Goal: Task Accomplishment & Management: Complete application form

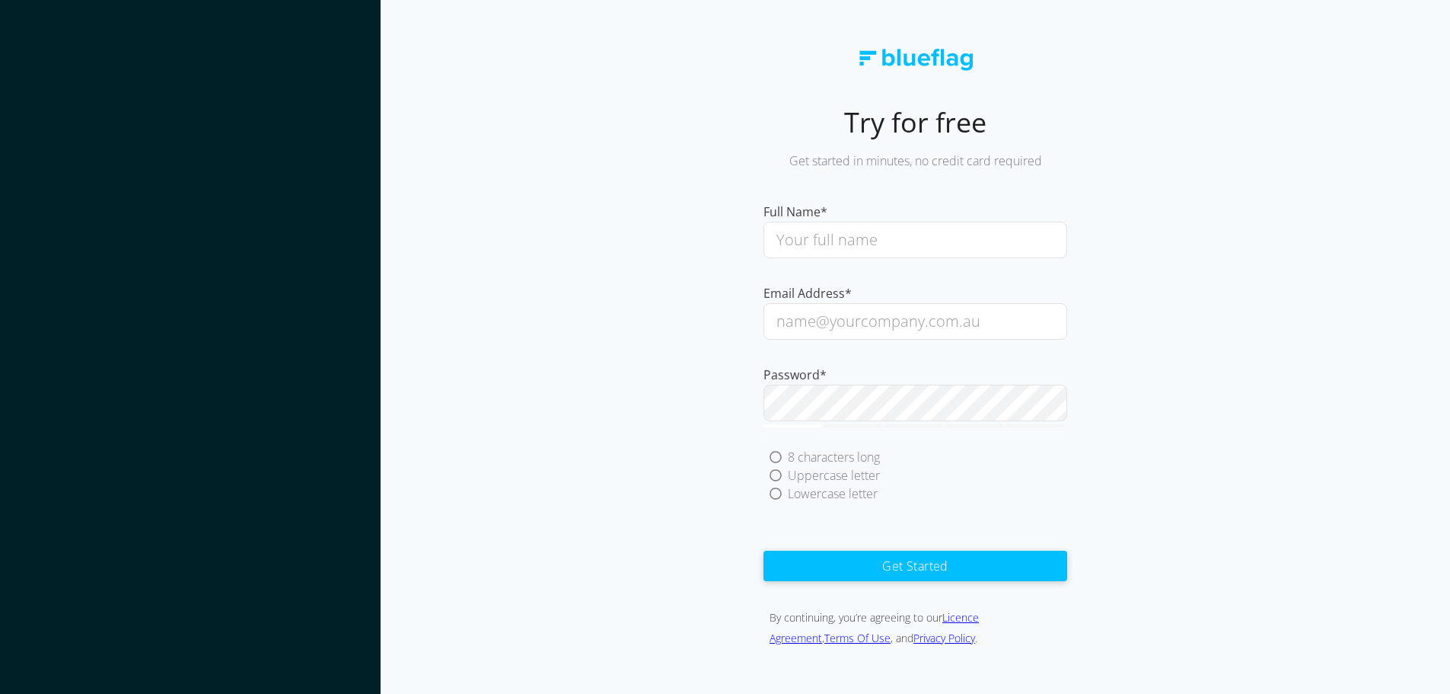
click at [829, 239] on input "text" at bounding box center [916, 240] width 304 height 37
type input "[PERSON_NAME]"
click at [869, 317] on input "email" at bounding box center [916, 321] width 304 height 37
click at [867, 323] on input "email" at bounding box center [916, 321] width 304 height 37
type input "L"
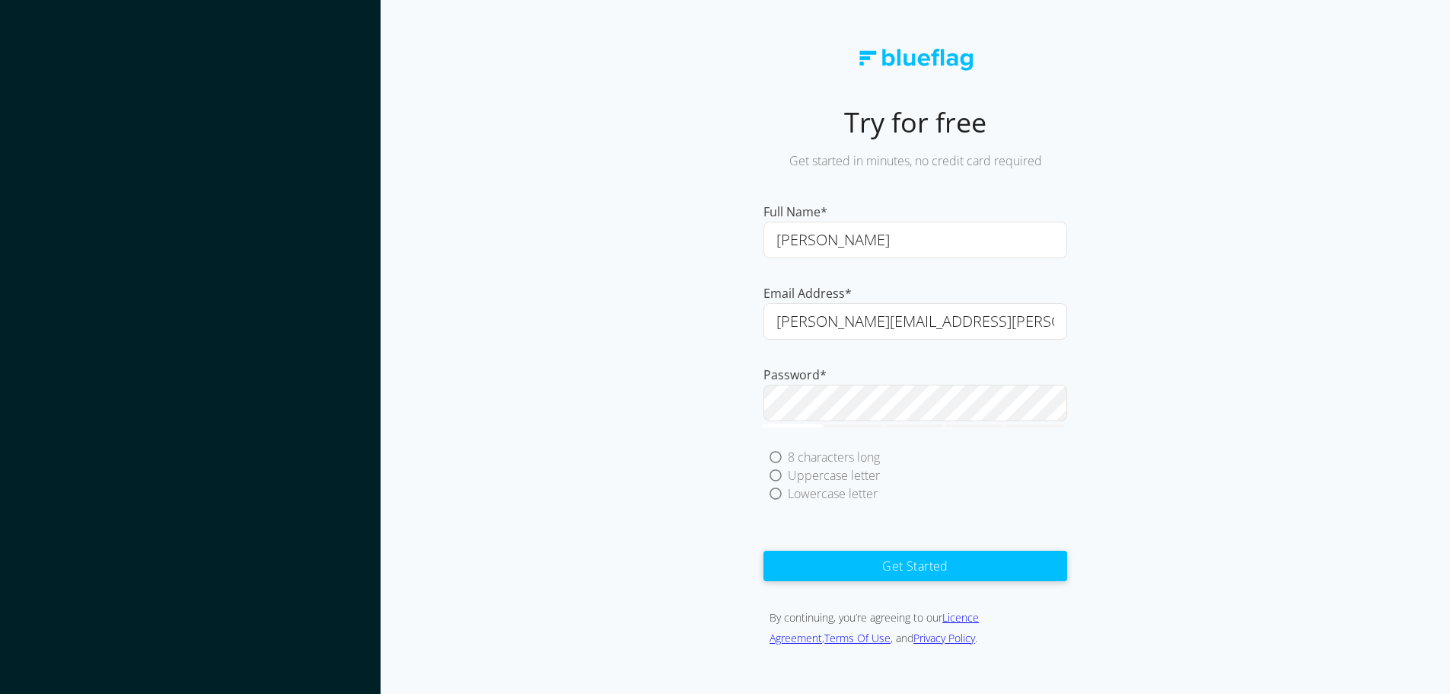
type input "[PERSON_NAME][EMAIL_ADDRESS][PERSON_NAME][DOMAIN_NAME]"
click at [988, 497] on div "Lowercase letter" at bounding box center [919, 493] width 298 height 18
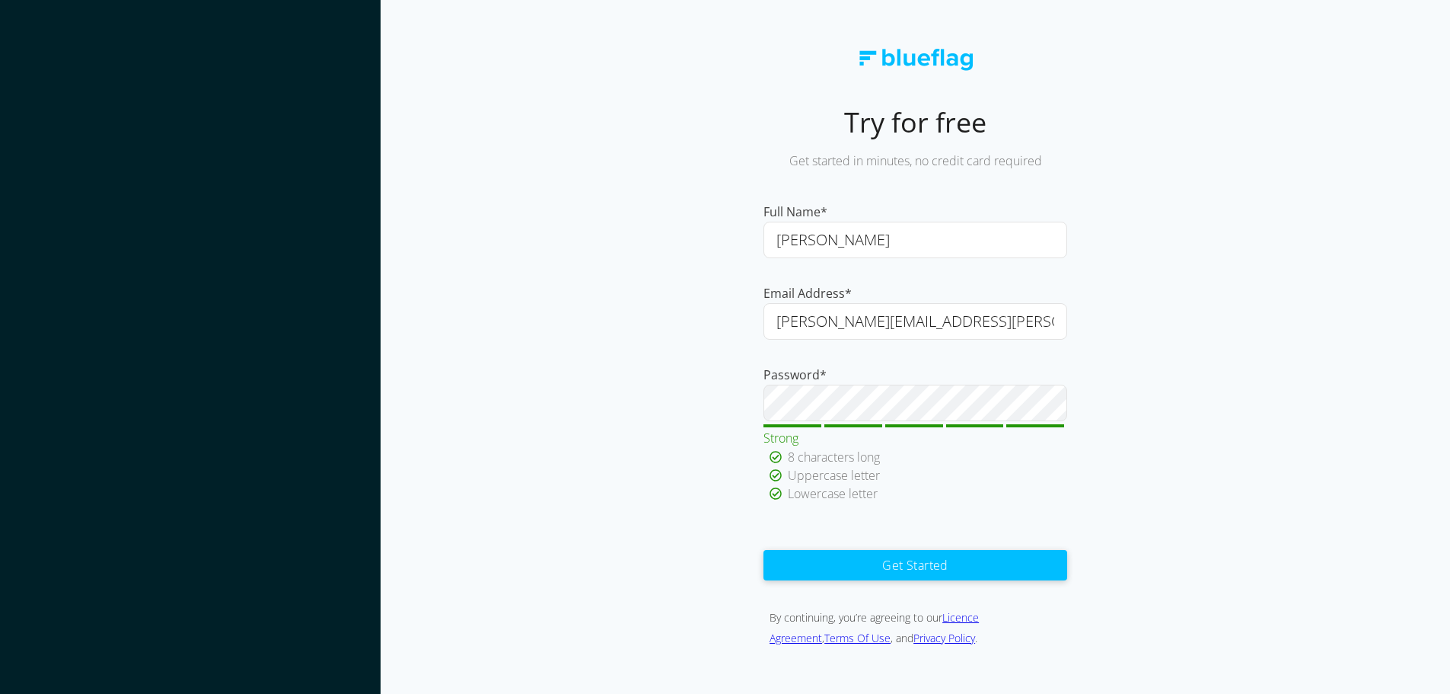
click at [930, 563] on button "Get Started" at bounding box center [916, 565] width 304 height 30
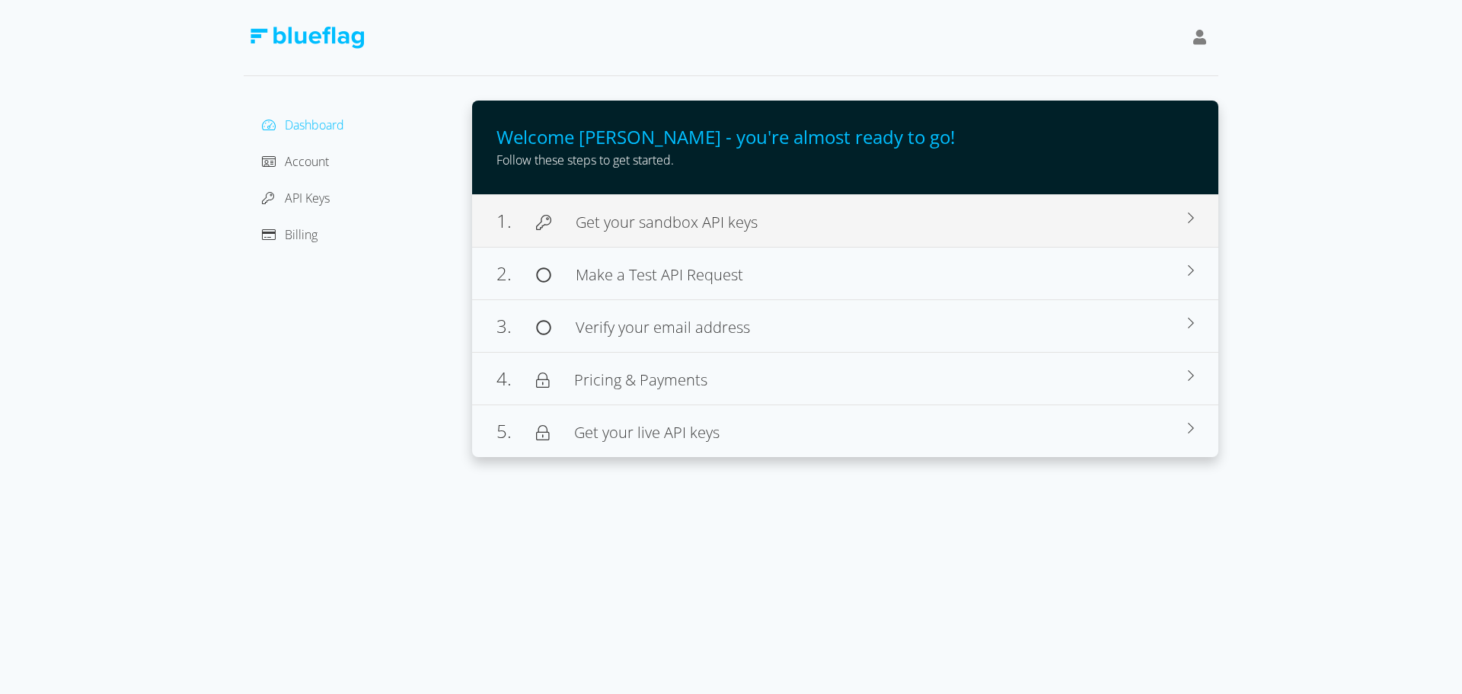
click at [668, 222] on span "Get your sandbox API keys" at bounding box center [667, 222] width 182 height 21
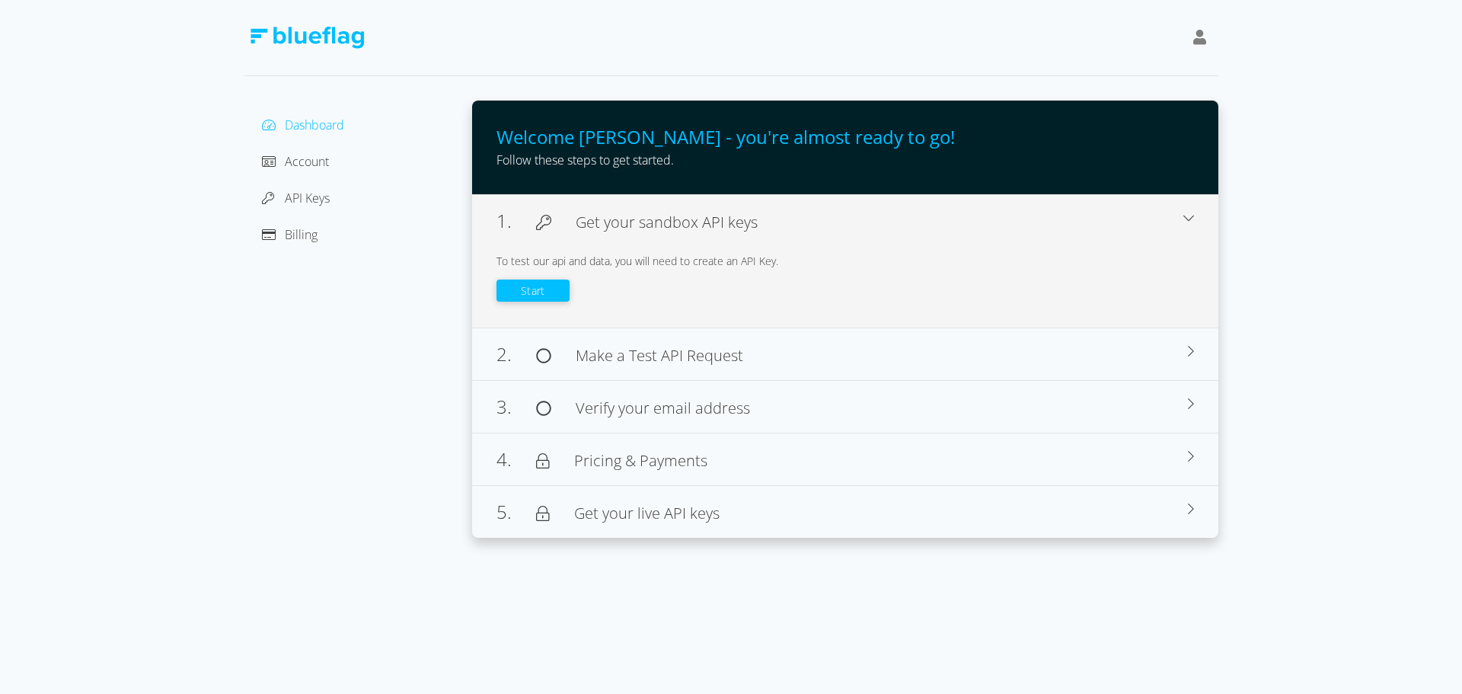
click at [537, 289] on button "Start" at bounding box center [532, 290] width 73 height 22
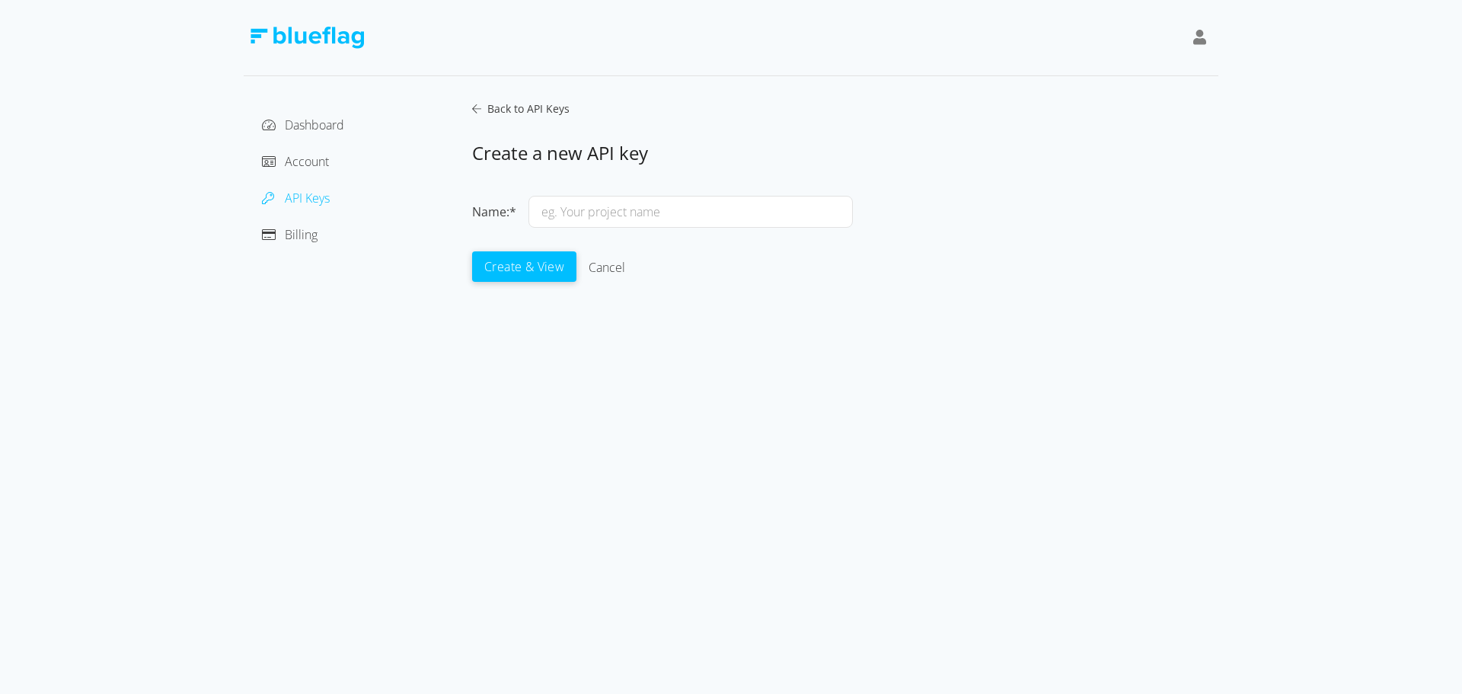
click at [648, 211] on input "text" at bounding box center [690, 212] width 324 height 32
type input "Xtime"
click at [539, 267] on button "Create & View" at bounding box center [524, 265] width 104 height 30
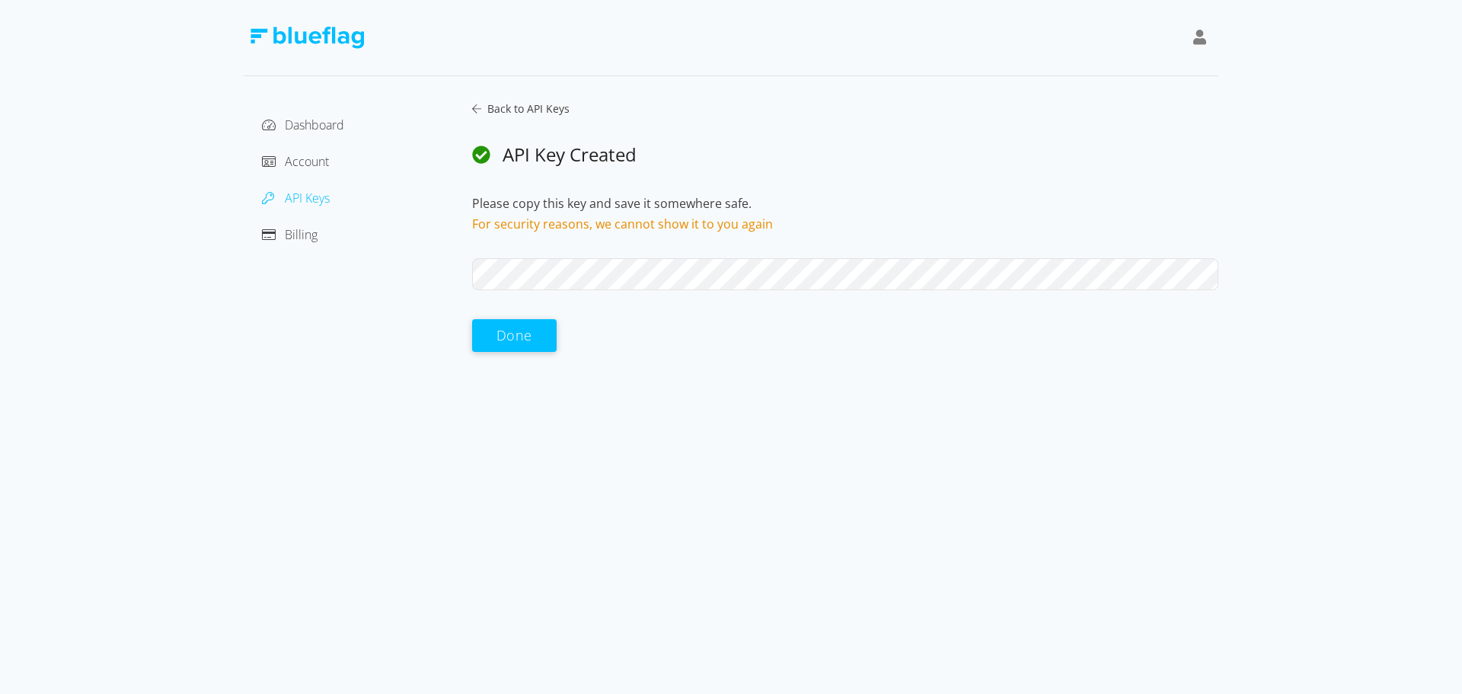
click at [453, 276] on div "Dashboard Account API Keys Billing Back to API Keys API Key Created Please copy…" at bounding box center [731, 226] width 974 height 252
click at [1242, 128] on div "Dashboard Account API Keys Billing Back to API Keys API Key Created Please copy…" at bounding box center [731, 176] width 1462 height 352
click at [509, 332] on button "Done" at bounding box center [514, 334] width 84 height 33
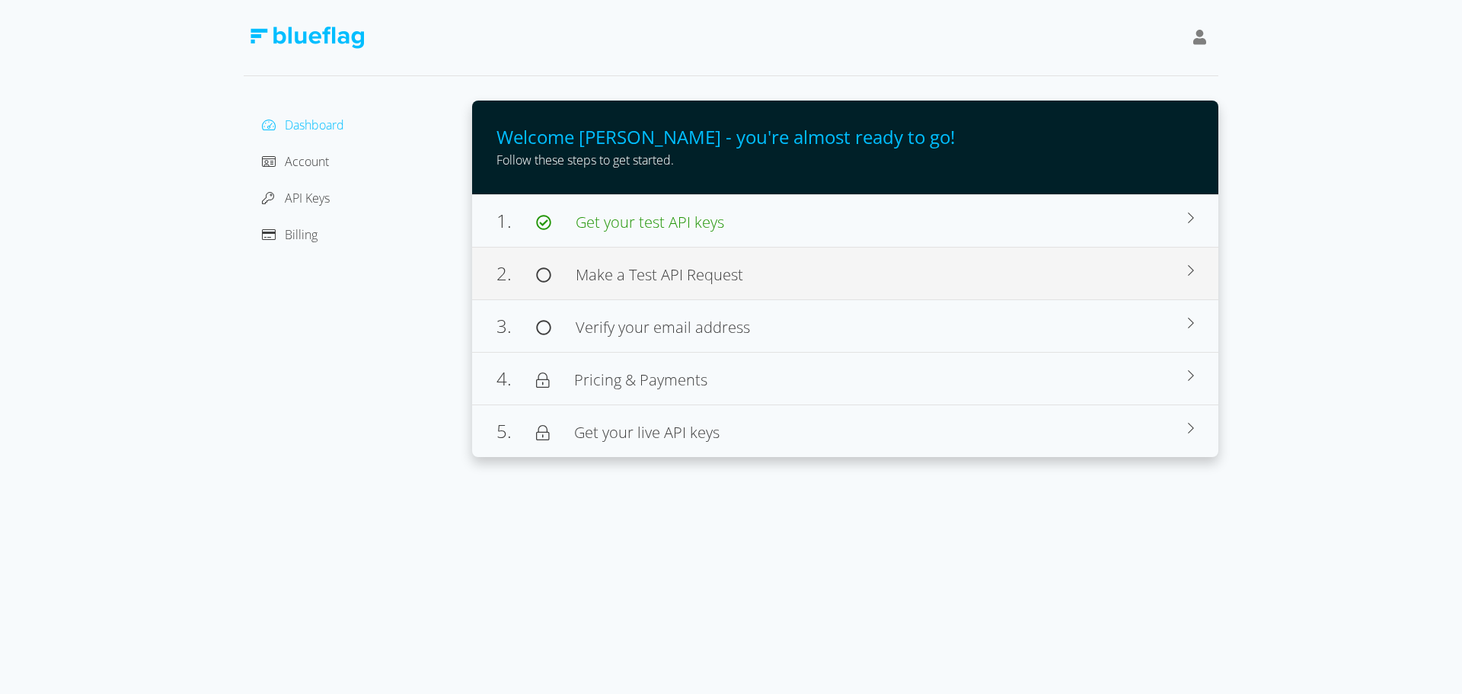
click at [687, 269] on span "Make a Test API Request" at bounding box center [659, 274] width 167 height 21
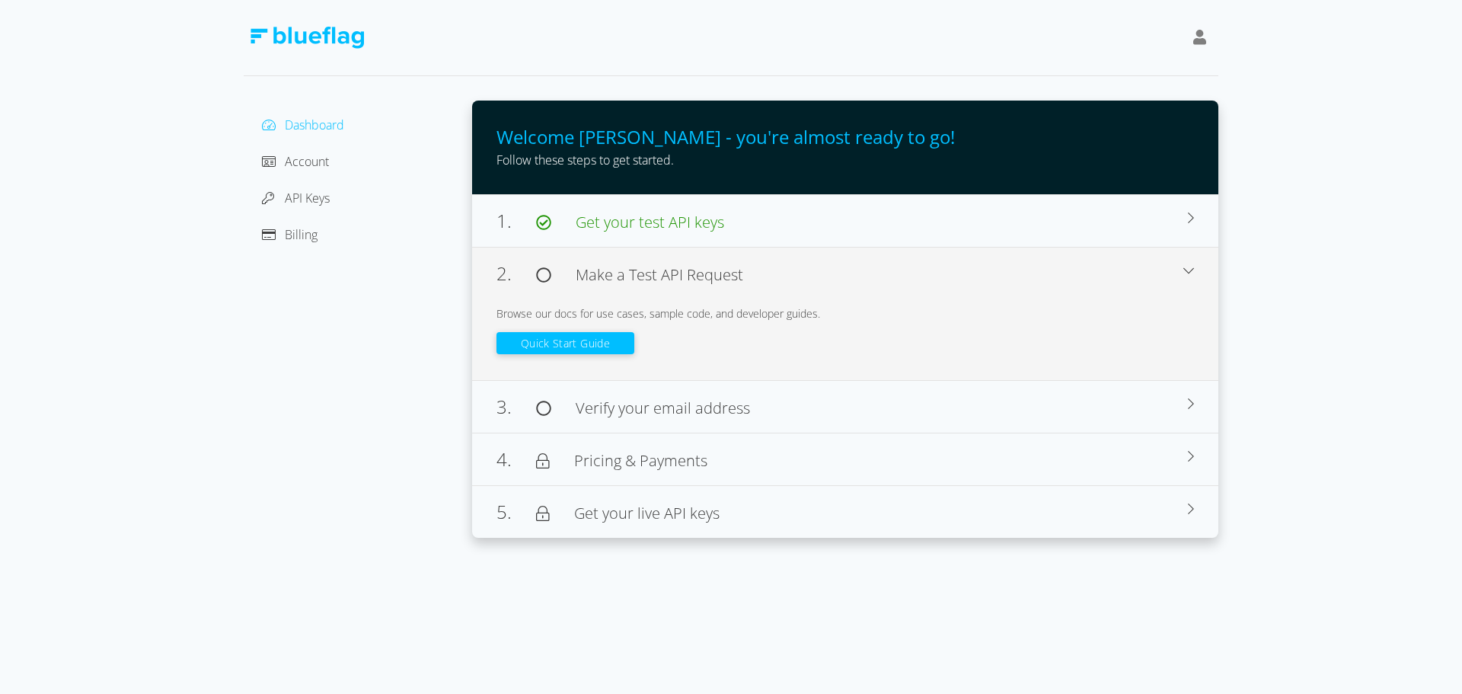
click at [572, 343] on button "Quick Start Guide" at bounding box center [565, 343] width 138 height 22
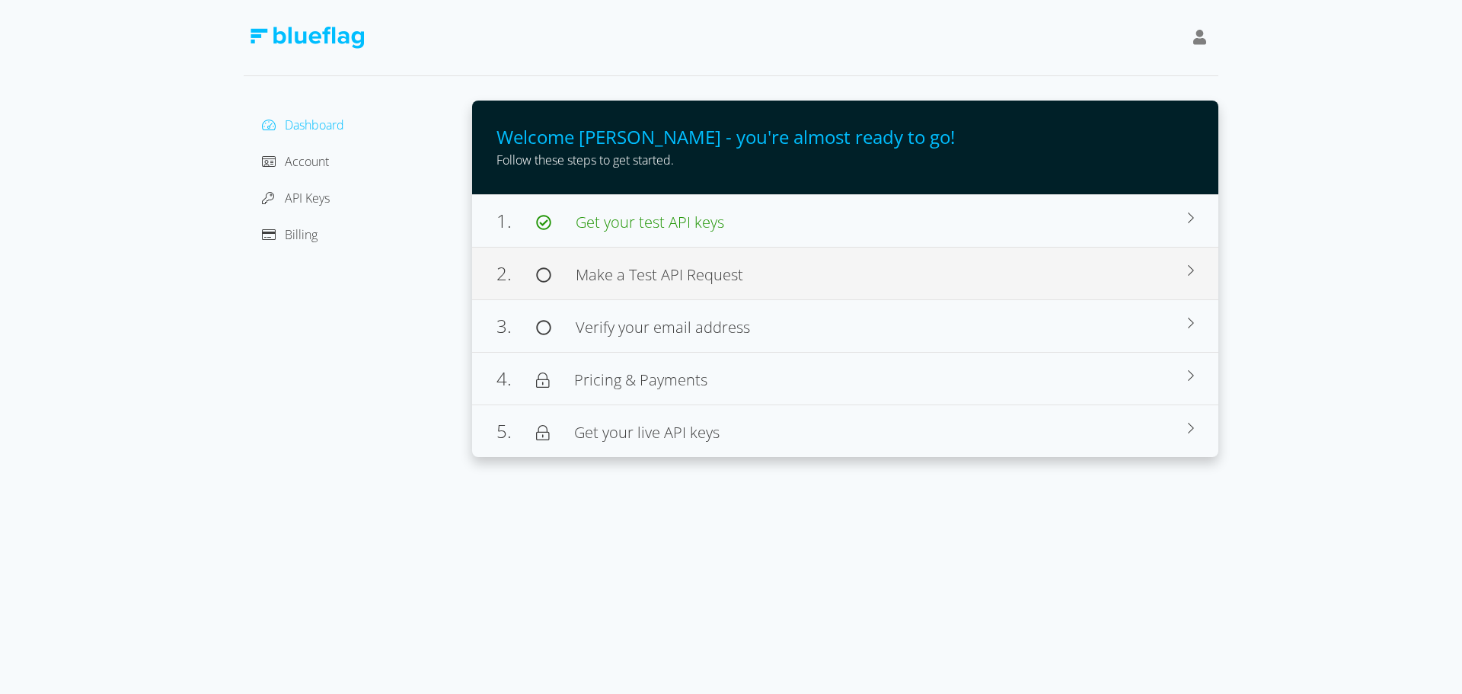
click at [638, 271] on span "Make a Test API Request" at bounding box center [659, 274] width 167 height 21
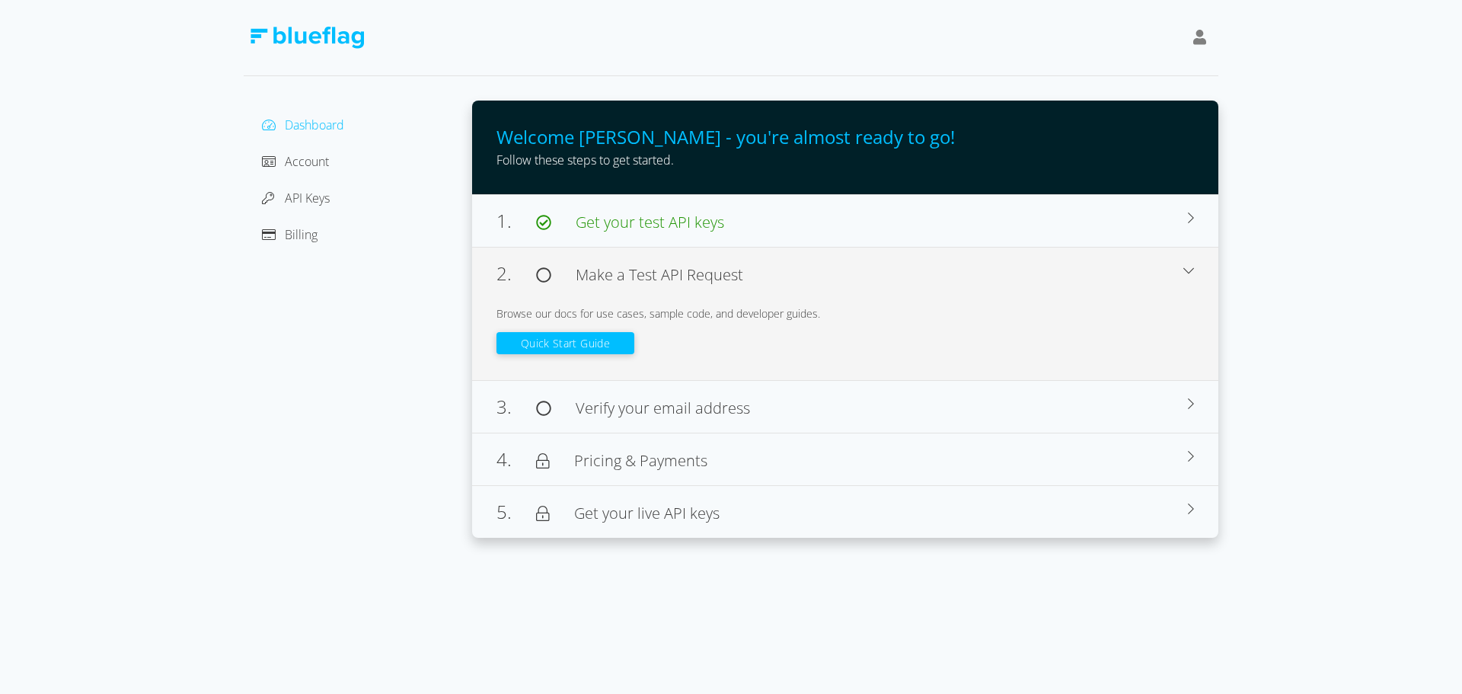
click at [603, 337] on button "Quick Start Guide" at bounding box center [565, 343] width 138 height 22
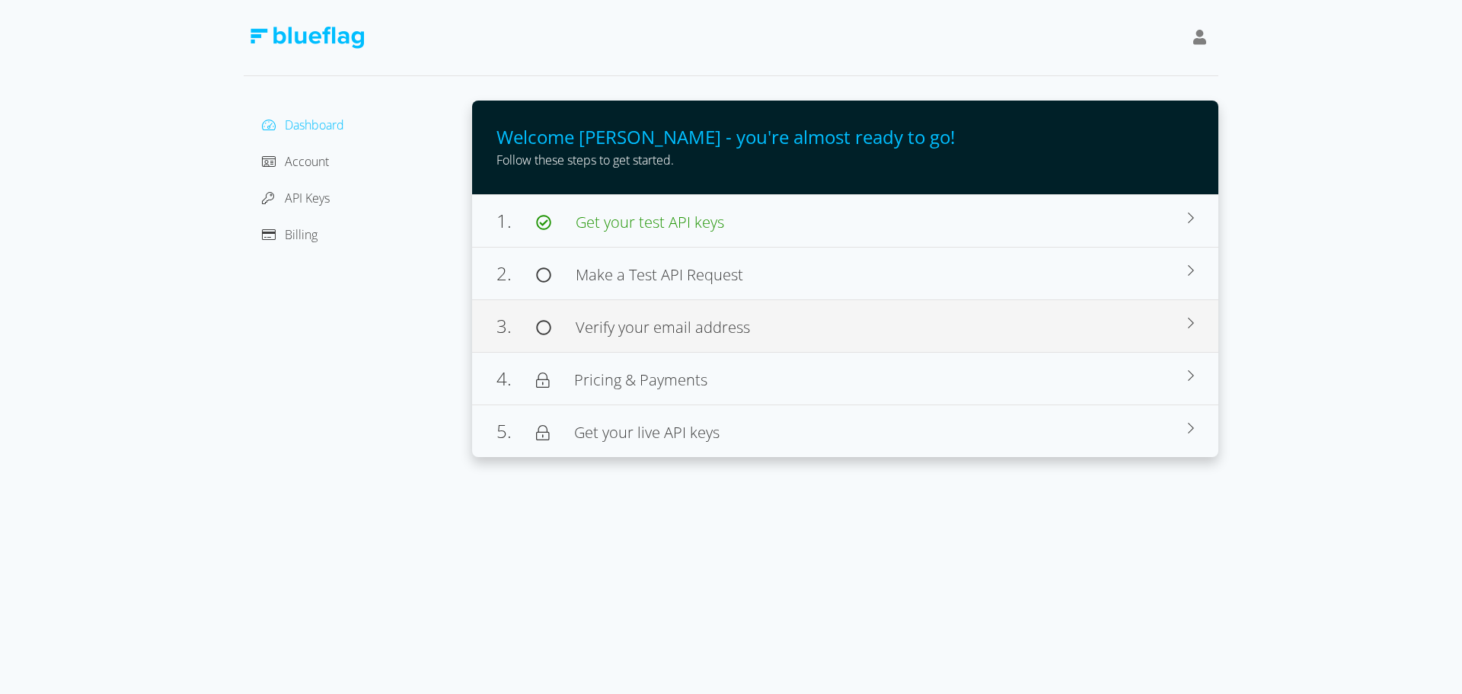
click at [624, 320] on span "Verify your email address" at bounding box center [663, 327] width 174 height 21
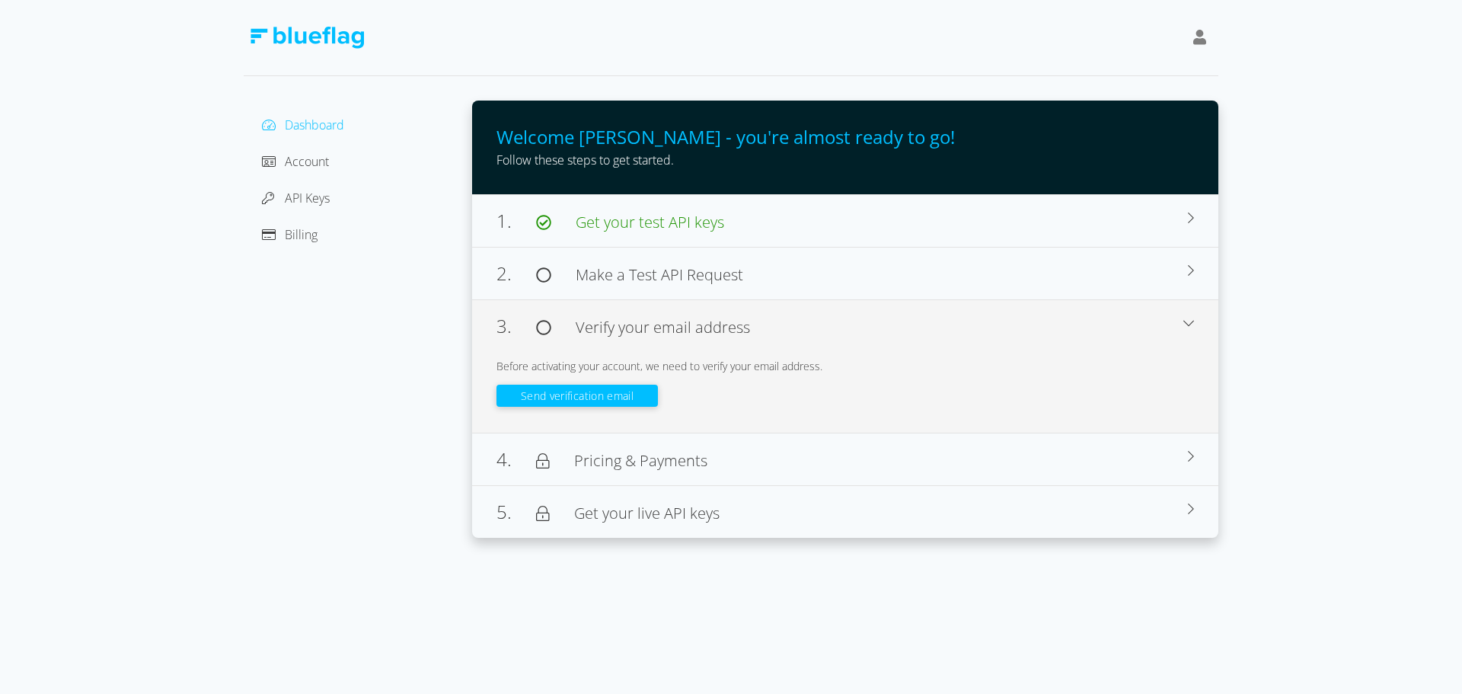
click at [586, 394] on button "Send verification email" at bounding box center [576, 395] width 161 height 22
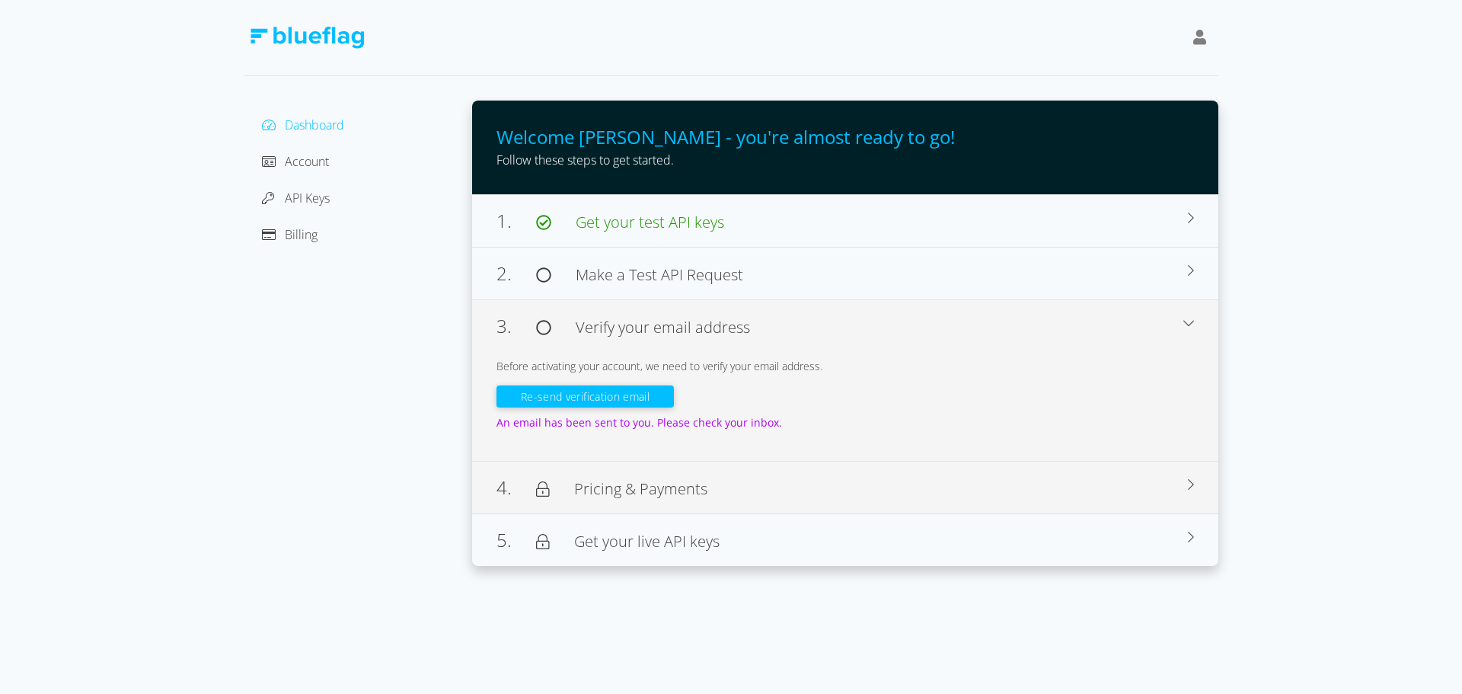
click at [642, 489] on span "Pricing & Payments" at bounding box center [640, 488] width 133 height 21
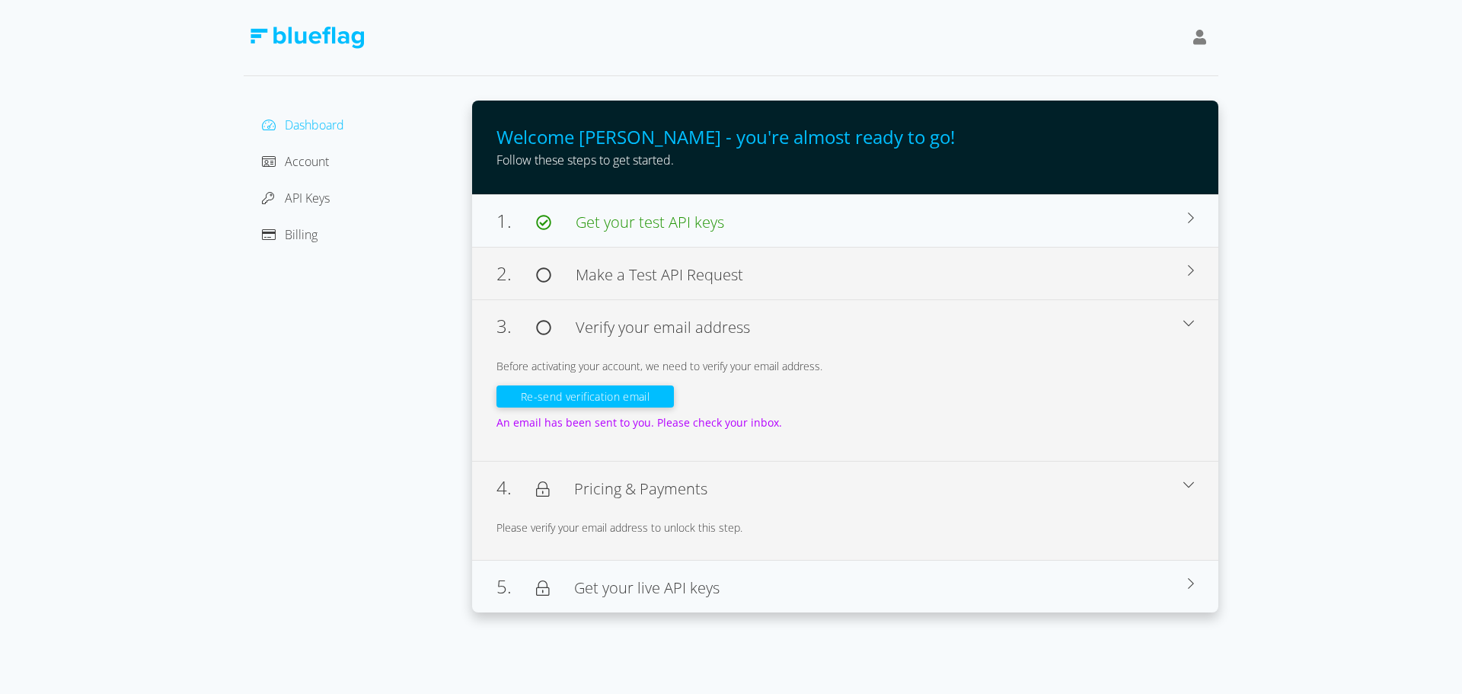
click at [637, 275] on span "Make a Test API Request" at bounding box center [659, 274] width 167 height 21
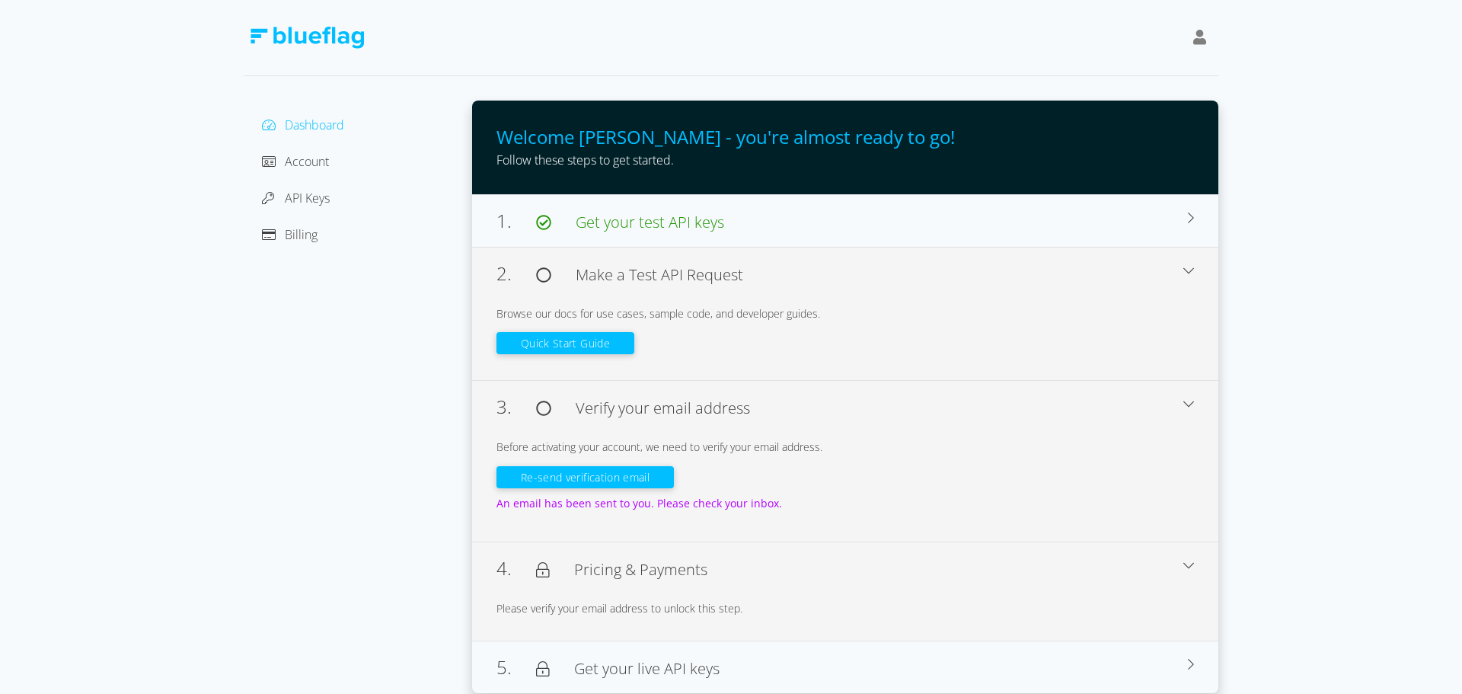
click at [557, 340] on button "Quick Start Guide" at bounding box center [565, 343] width 138 height 22
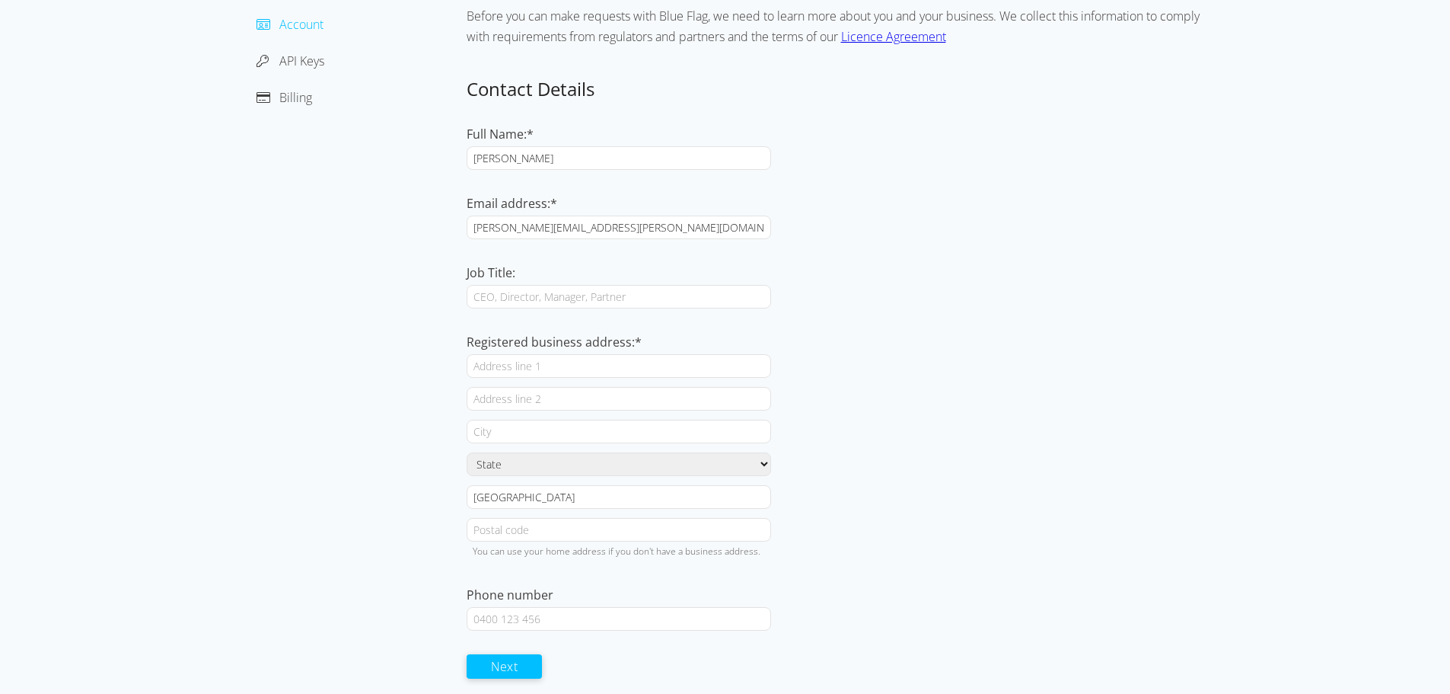
scroll to position [147, 0]
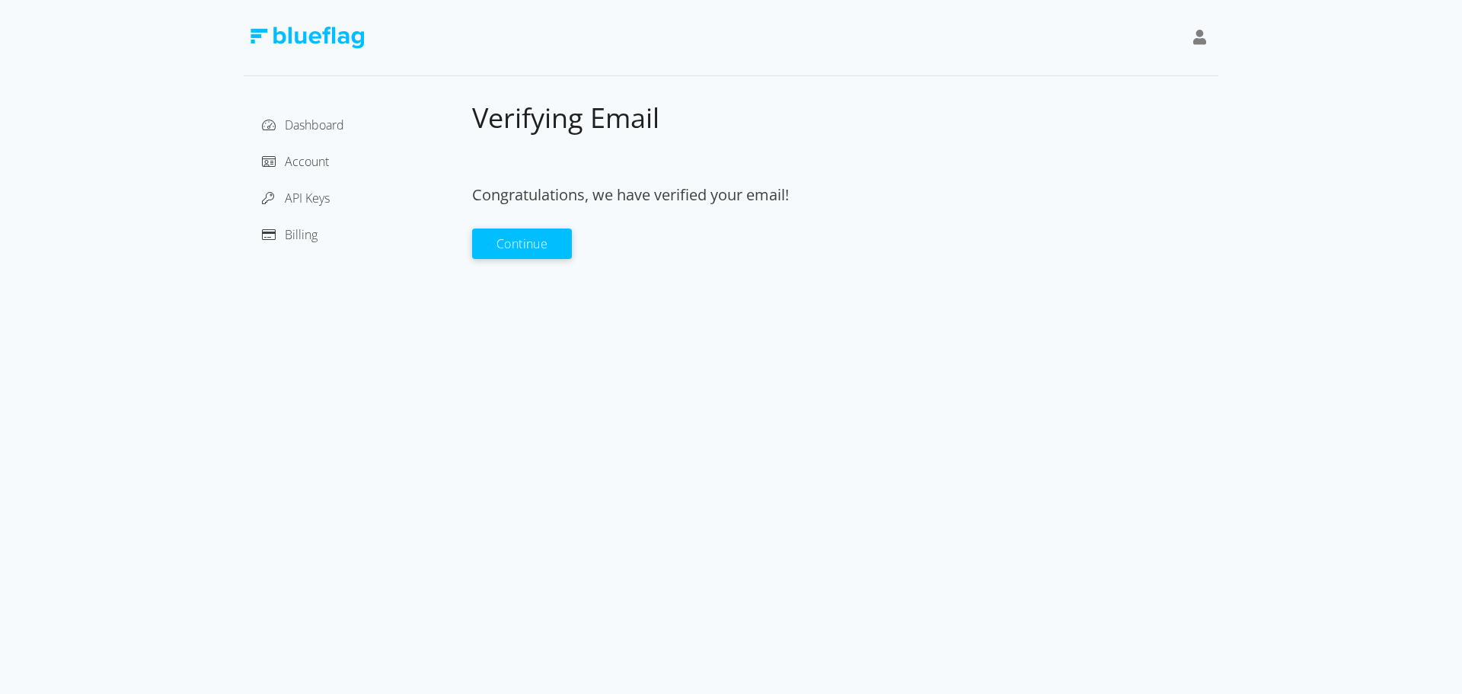
click at [548, 229] on button "Continue" at bounding box center [522, 243] width 100 height 30
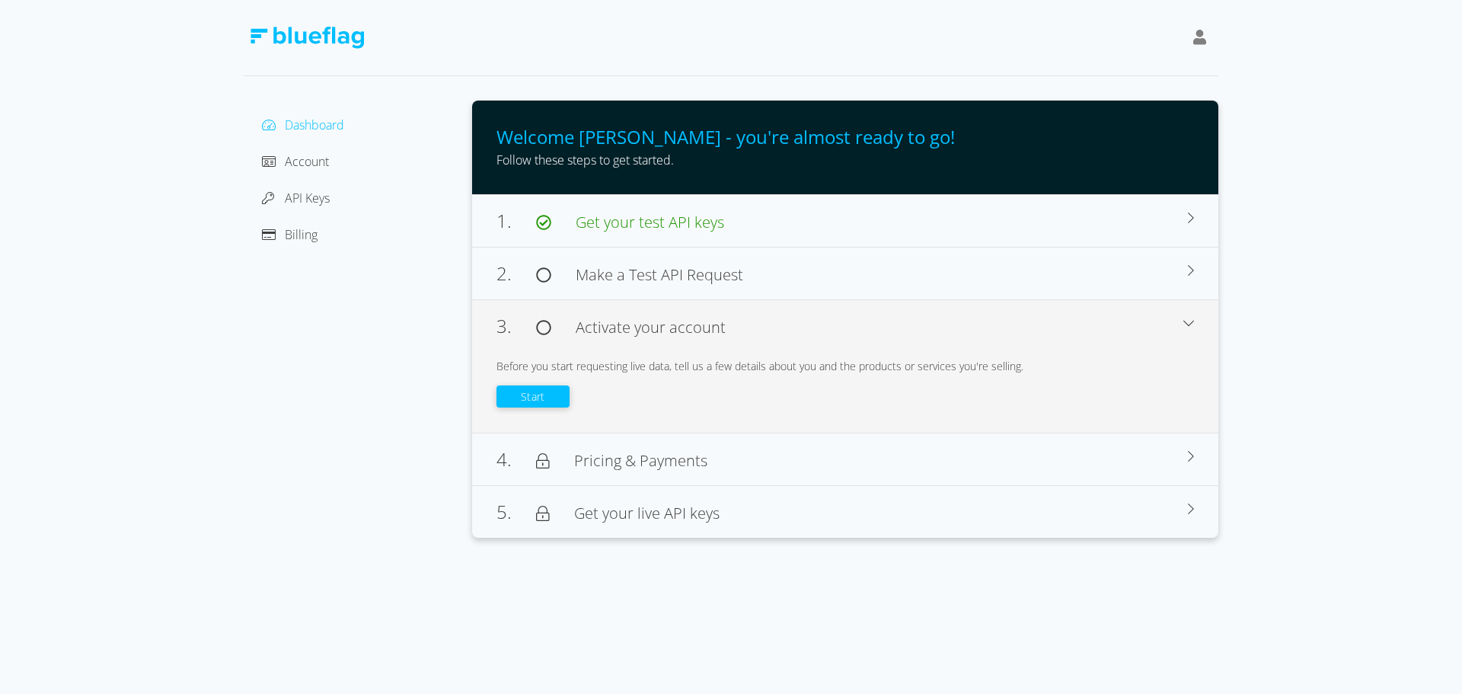
drag, startPoint x: 422, startPoint y: 319, endPoint x: 426, endPoint y: 305, distance: 15.0
click at [423, 317] on div "Dashboard Account API Keys Billing" at bounding box center [358, 318] width 228 height 437
click at [304, 163] on span "Account" at bounding box center [307, 161] width 44 height 17
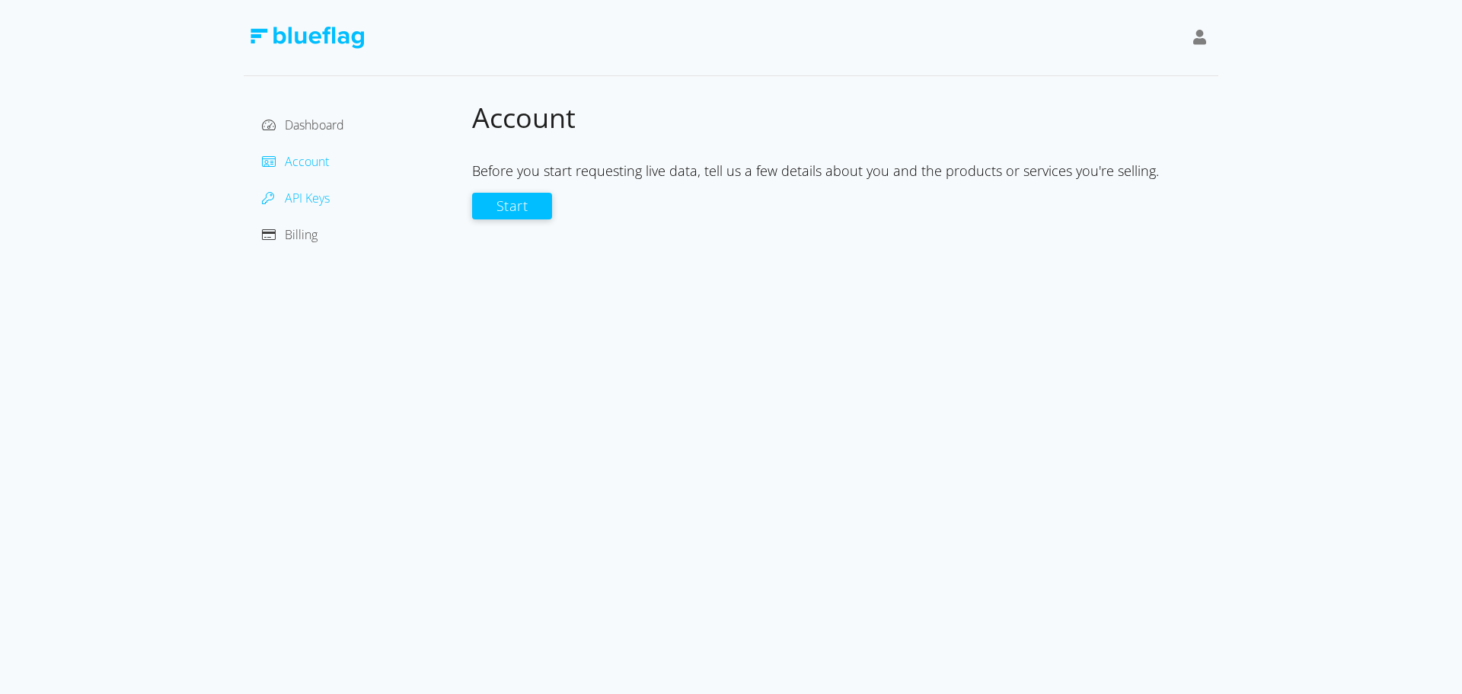
click at [308, 196] on span "API Keys" at bounding box center [307, 198] width 45 height 17
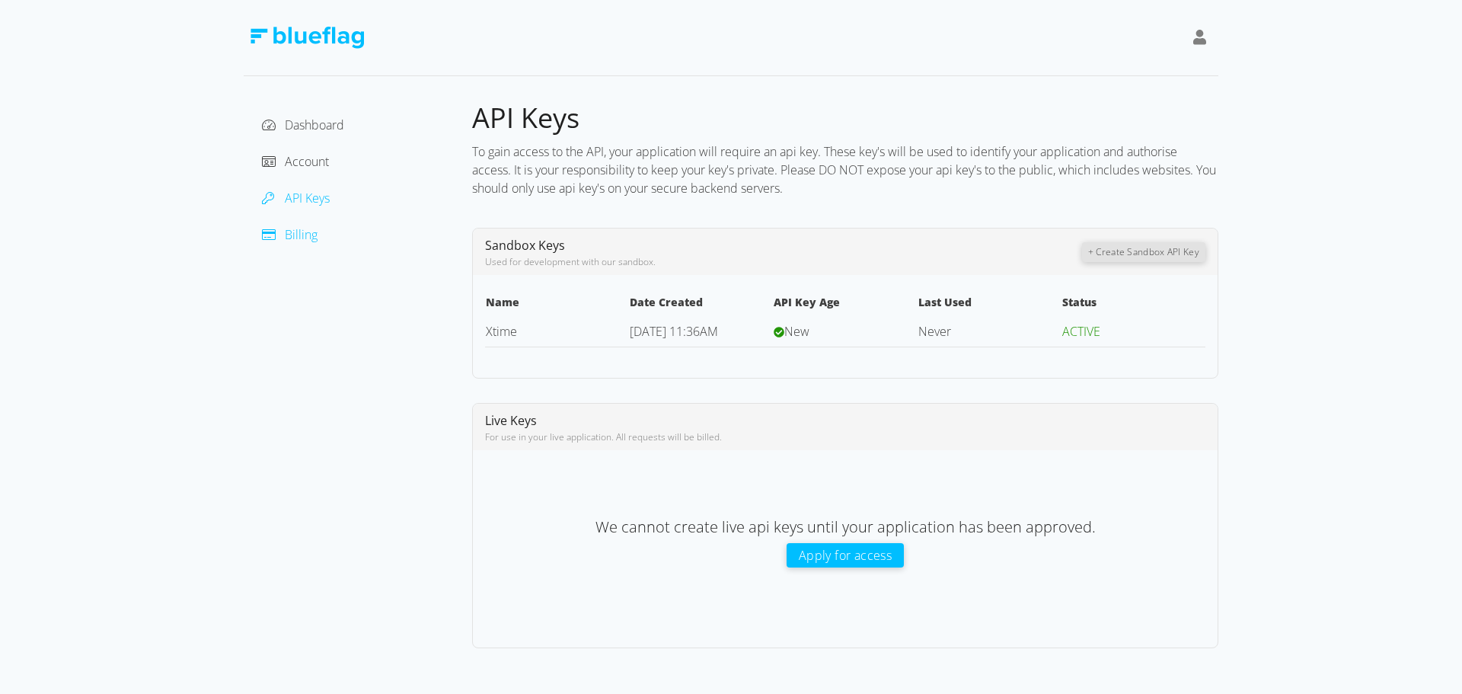
click at [295, 232] on span "Billing" at bounding box center [301, 234] width 33 height 17
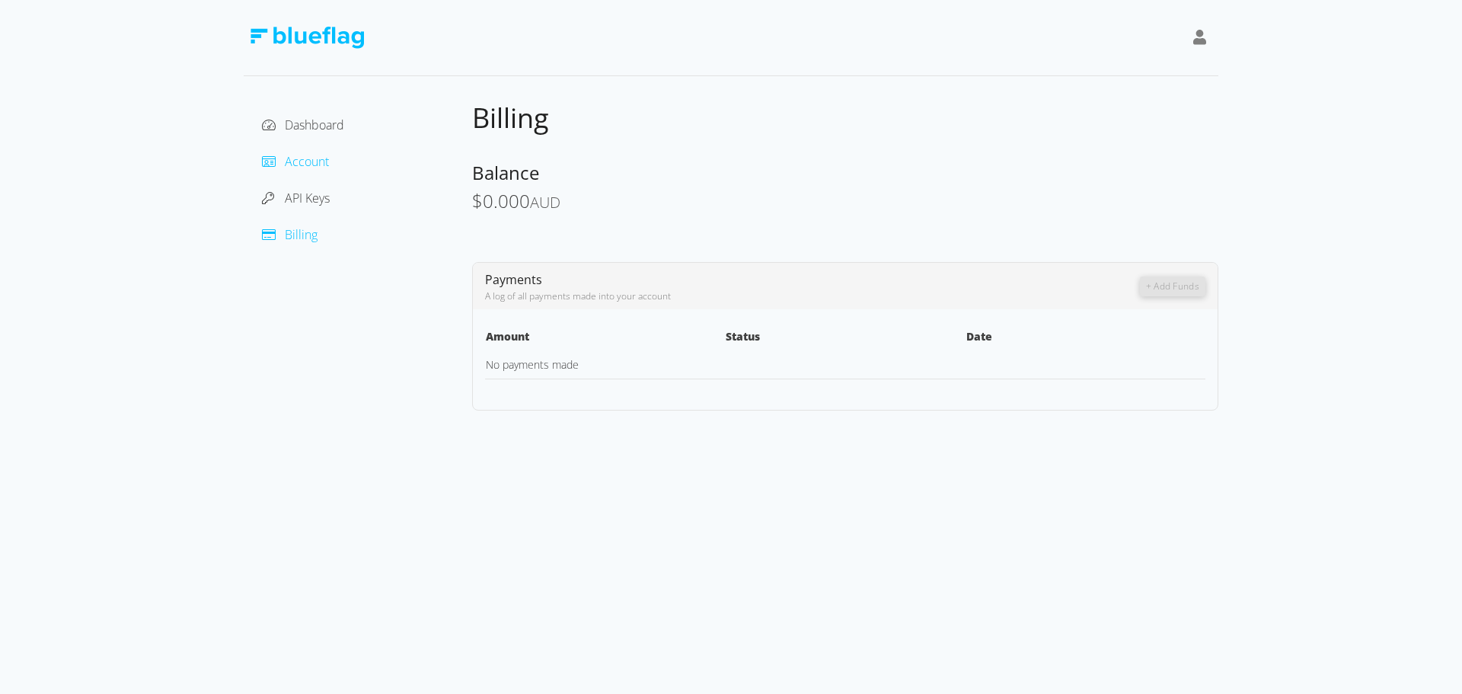
click at [301, 164] on span "Account" at bounding box center [307, 161] width 44 height 17
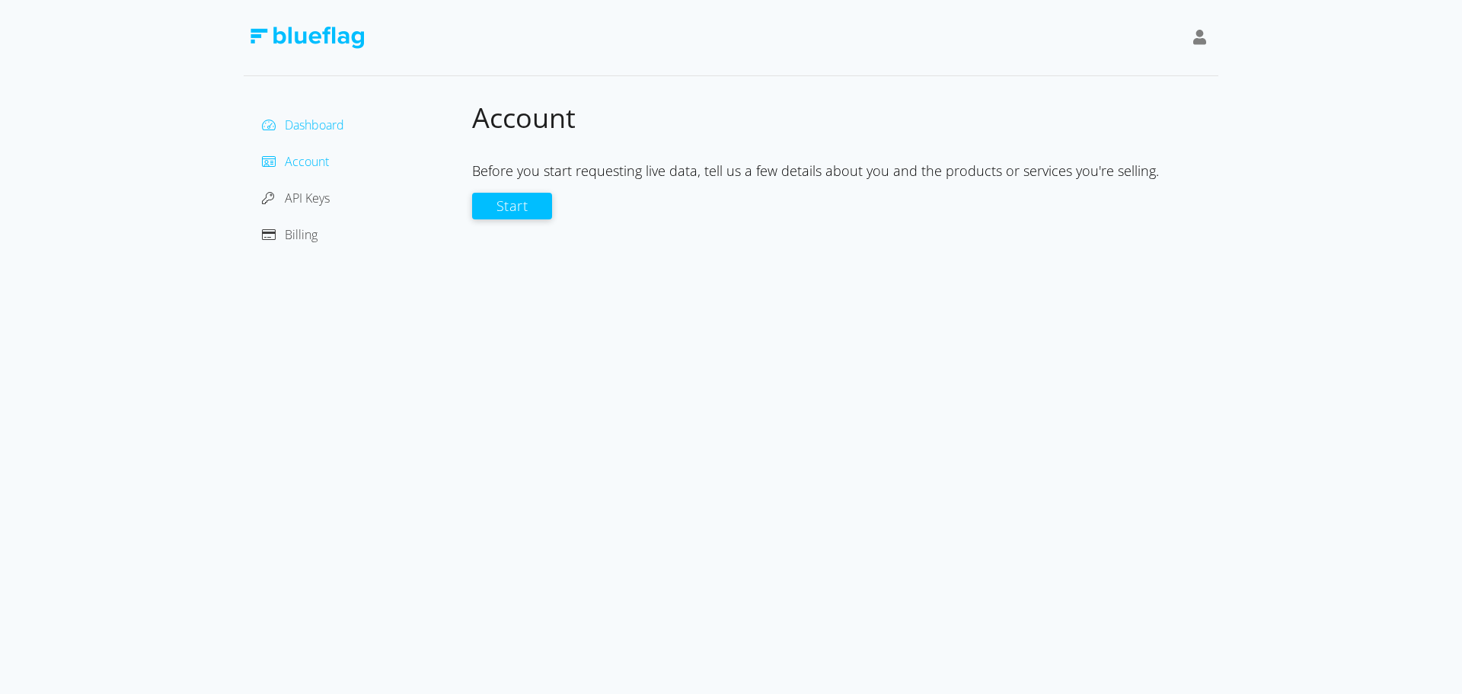
click at [320, 130] on span "Dashboard" at bounding box center [314, 124] width 59 height 17
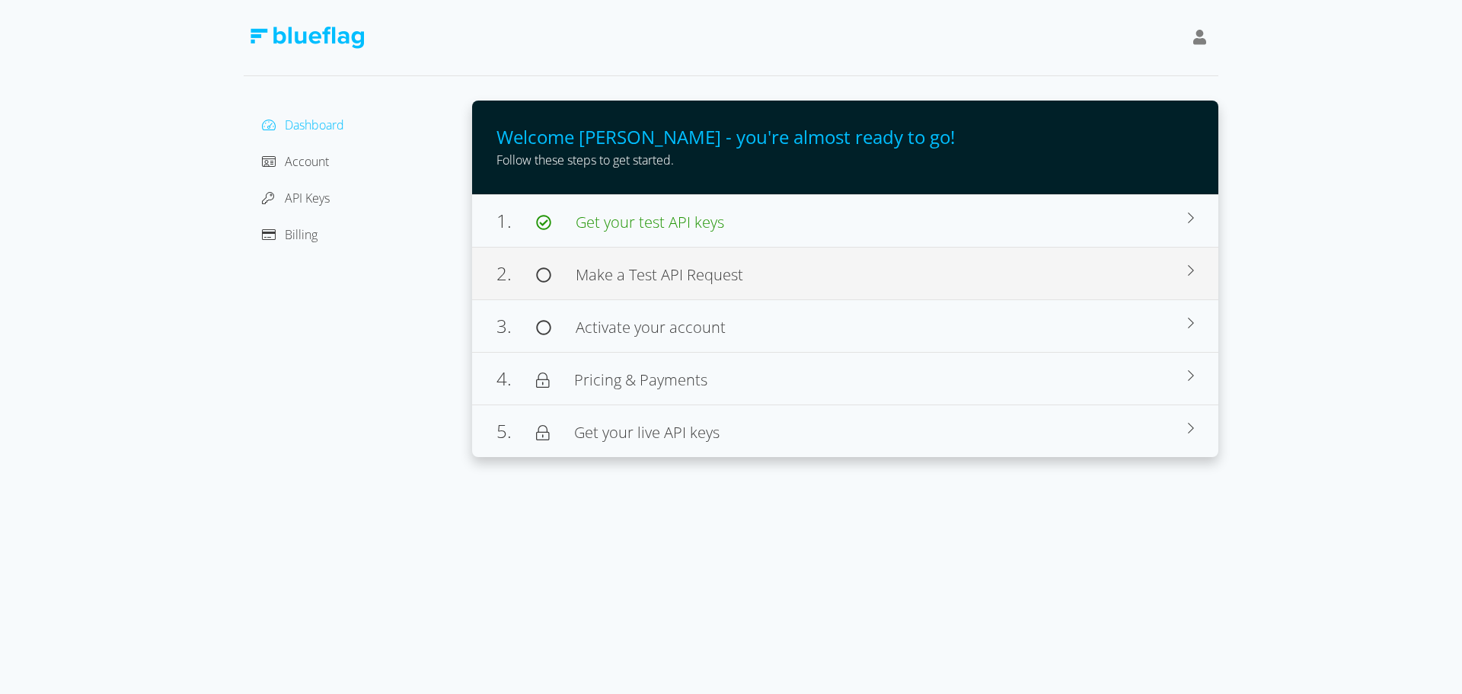
click at [670, 287] on div "2. Make a Test API Request Browse our docs for use cases, sample code, and deve…" at bounding box center [845, 273] width 746 height 53
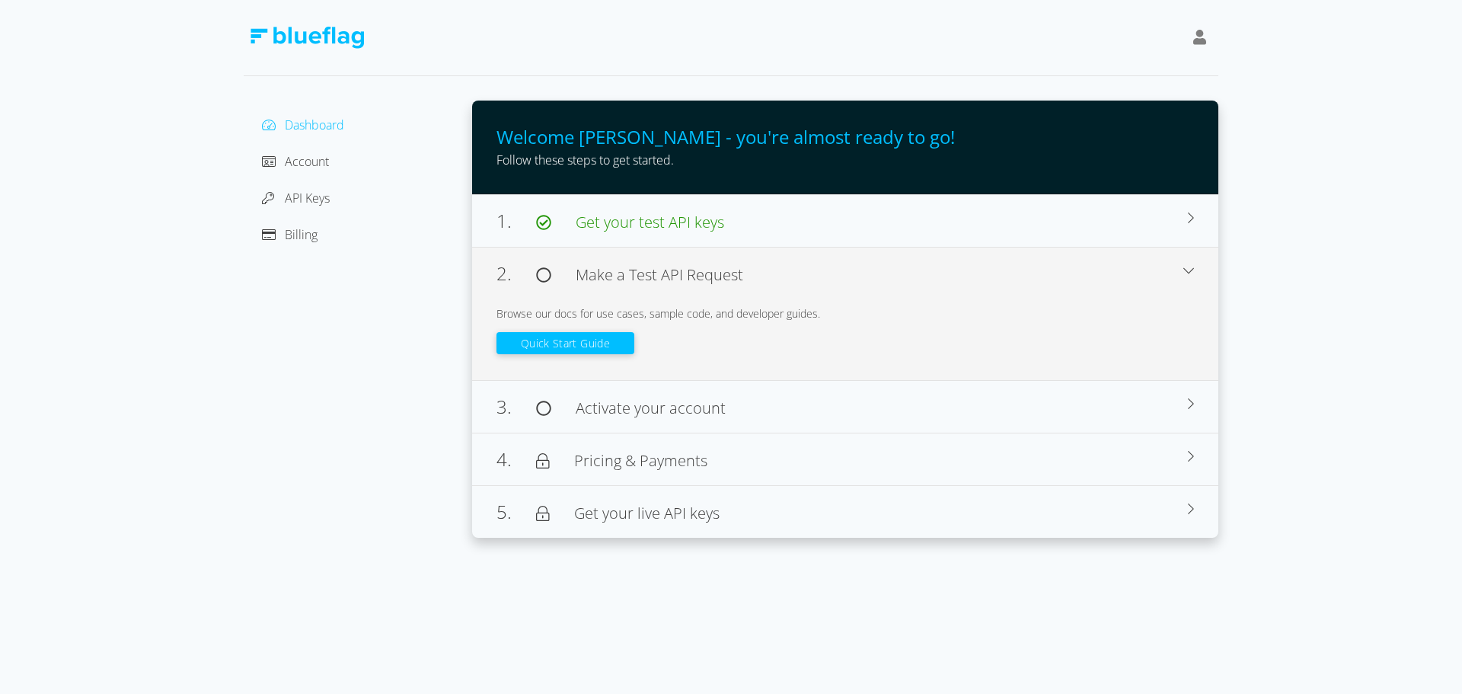
click at [561, 344] on button "Quick Start Guide" at bounding box center [565, 343] width 138 height 22
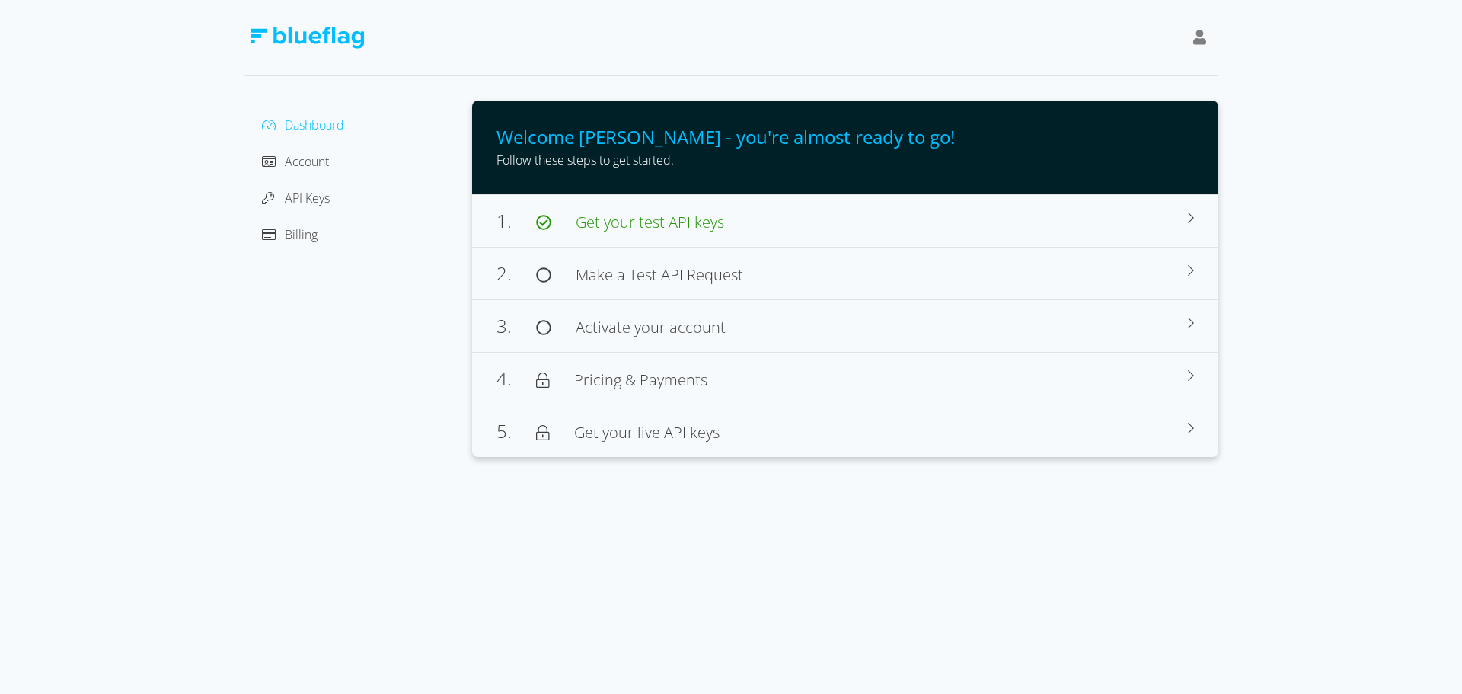
click at [461, 14] on div at bounding box center [731, 38] width 974 height 76
click at [658, 324] on span "Activate your account" at bounding box center [651, 327] width 150 height 21
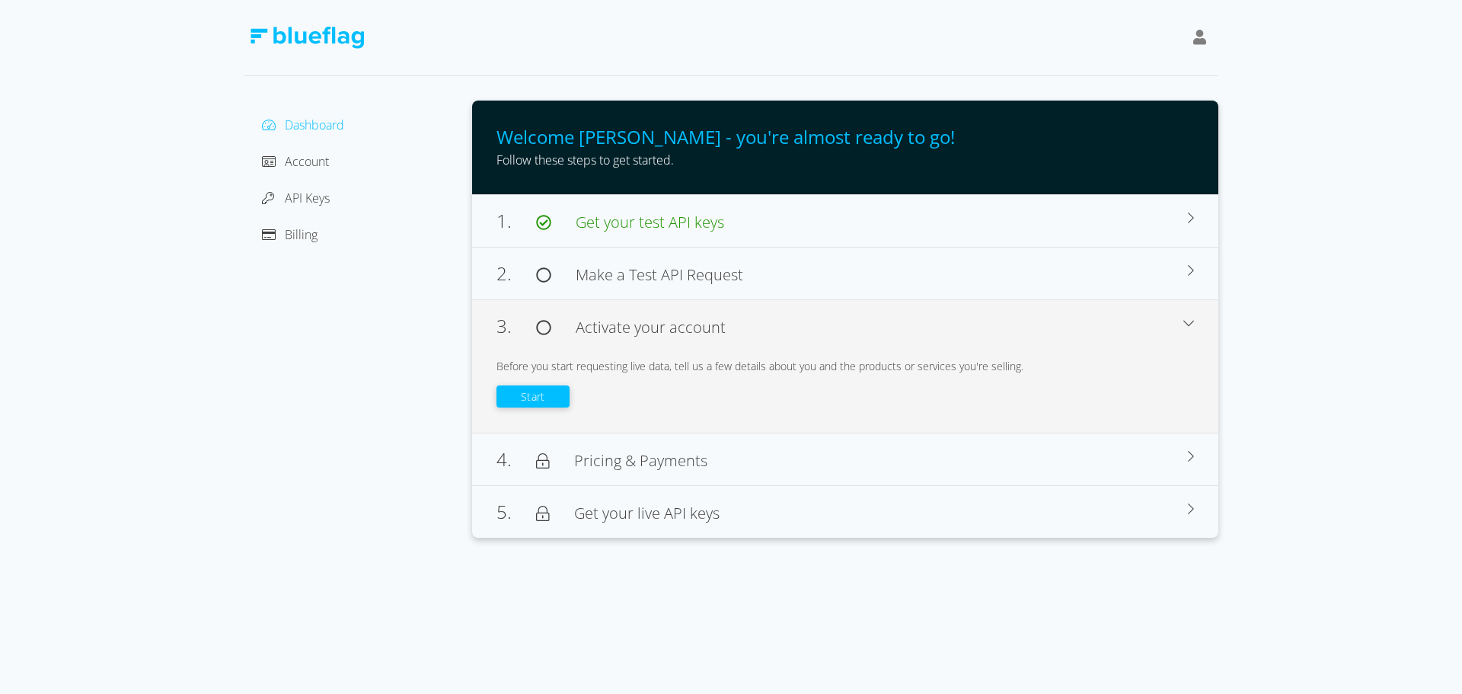
drag, startPoint x: 381, startPoint y: 358, endPoint x: 381, endPoint y: 338, distance: 19.8
click at [381, 356] on div "Dashboard Account API Keys Billing" at bounding box center [358, 318] width 228 height 437
click at [328, 126] on span "Dashboard" at bounding box center [314, 124] width 59 height 17
click at [1202, 43] on icon at bounding box center [1200, 37] width 14 height 15
click at [950, 71] on div at bounding box center [731, 38] width 974 height 76
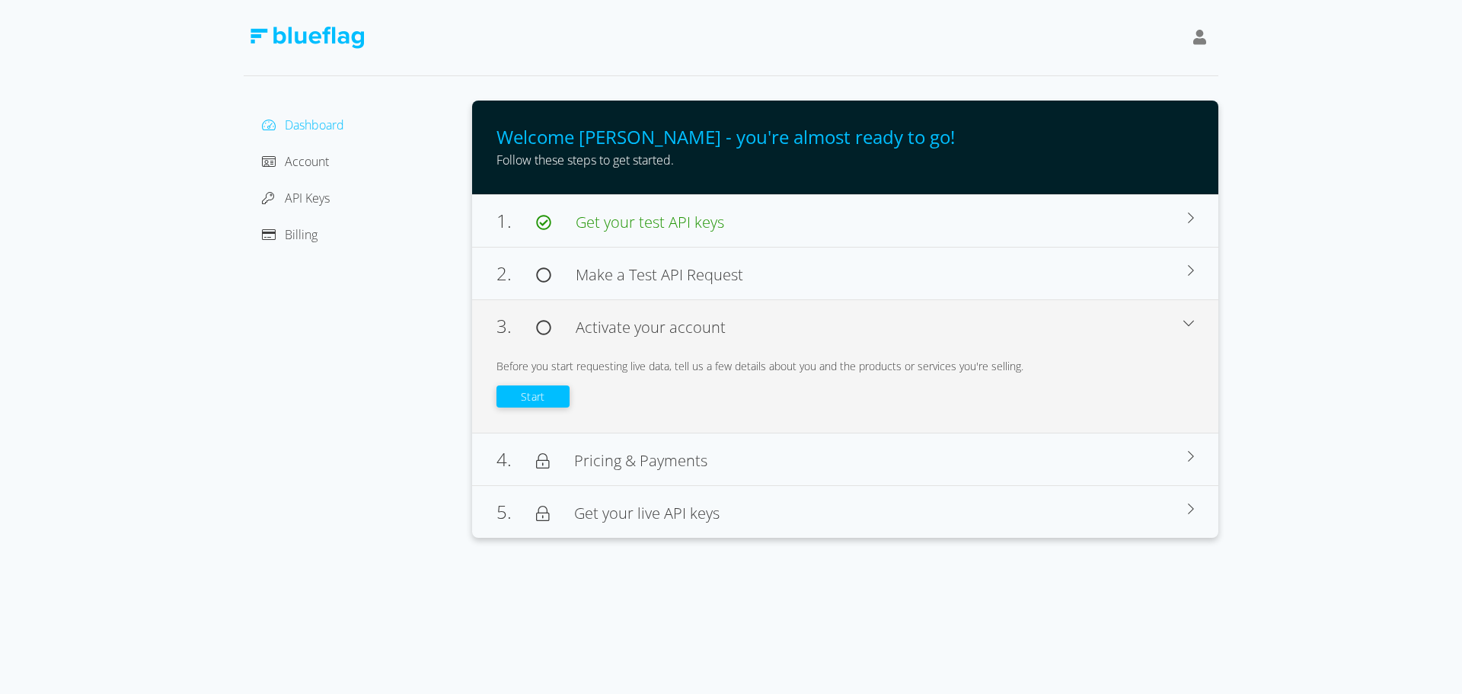
click at [342, 422] on div "Dashboard Account API Keys Billing" at bounding box center [358, 318] width 228 height 437
